Goal: Navigation & Orientation: Find specific page/section

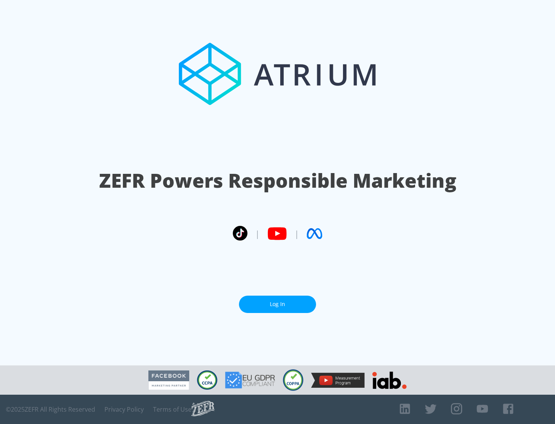
click at [278, 304] on link "Log In" at bounding box center [277, 304] width 77 height 17
